Goal: Information Seeking & Learning: Learn about a topic

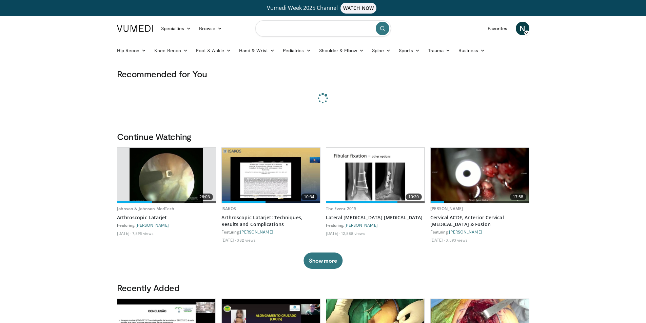
click at [314, 30] on input "Search topics, interventions" at bounding box center [323, 28] width 136 height 16
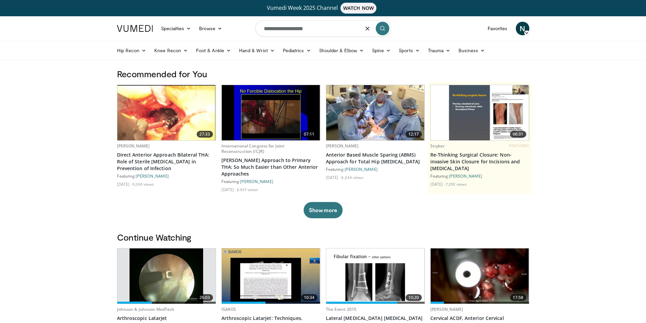
type input "**********"
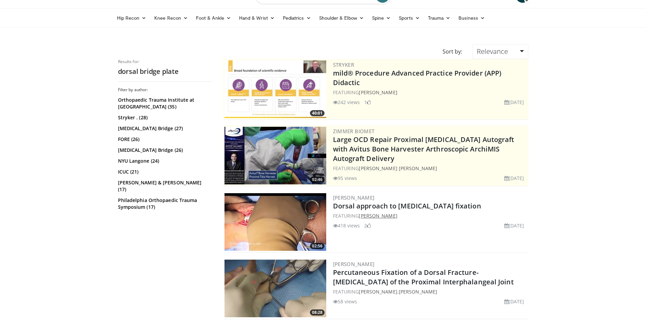
scroll to position [68, 0]
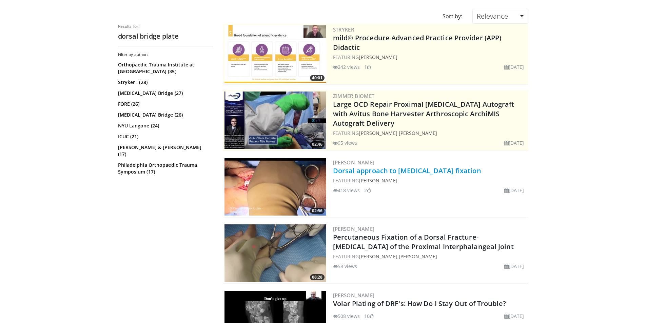
click at [436, 173] on link "Dorsal approach to distal radius fracture fixation" at bounding box center [407, 170] width 148 height 9
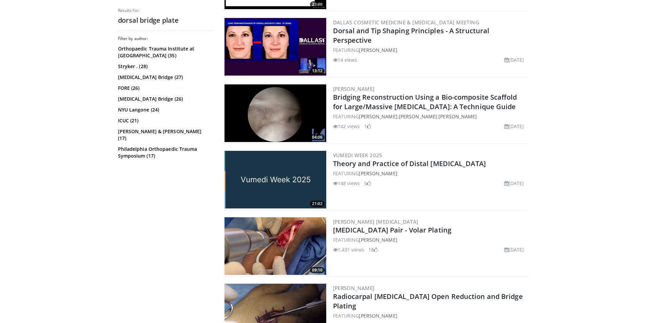
scroll to position [713, 0]
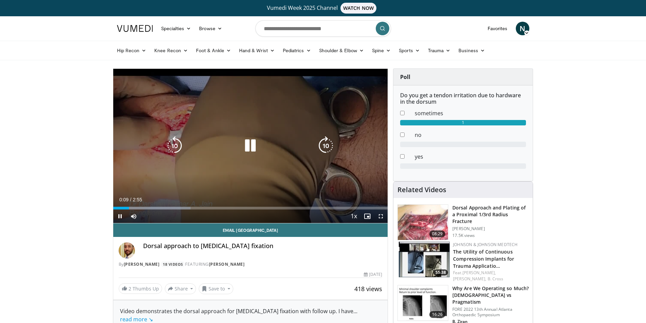
click at [253, 146] on icon "Video Player" at bounding box center [250, 145] width 19 height 19
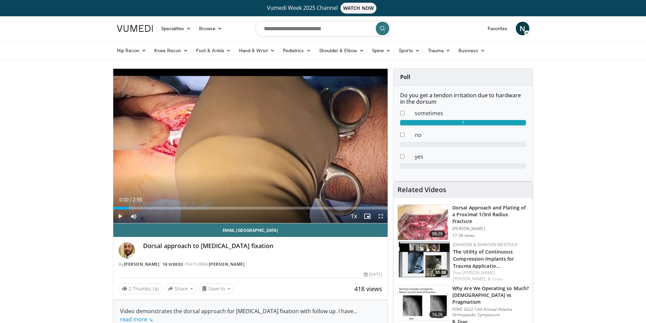
click at [120, 215] on span "Video Player" at bounding box center [120, 217] width 14 height 14
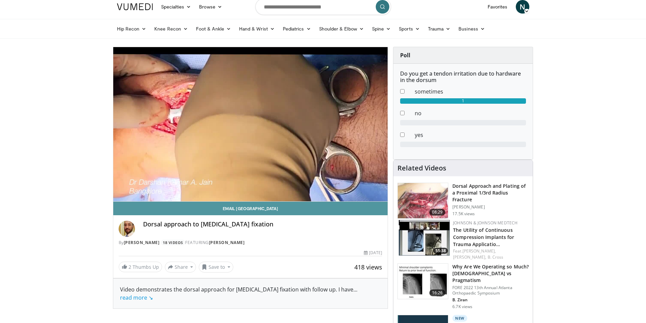
scroll to position [34, 0]
